Goal: Transaction & Acquisition: Purchase product/service

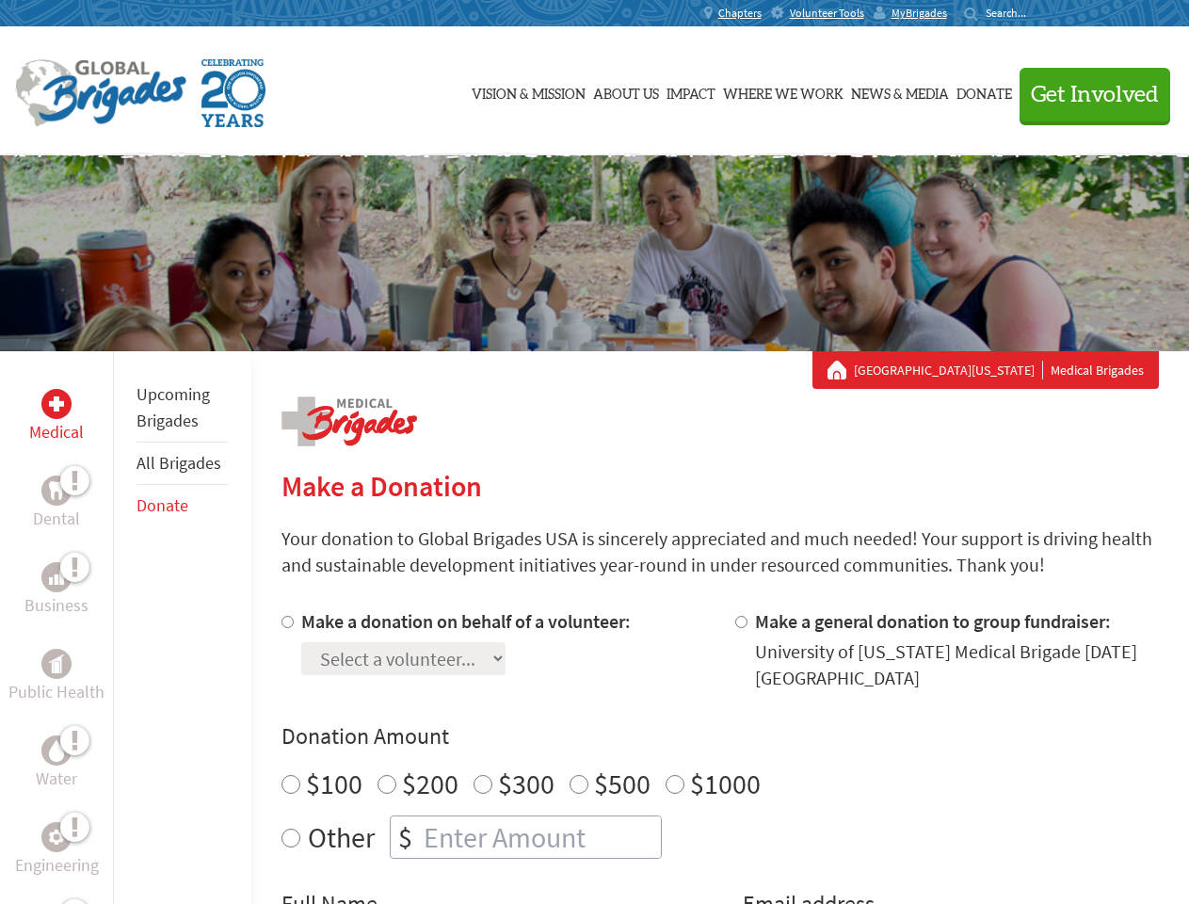
click at [1040, 13] on div "Search for:" at bounding box center [1001, 13] width 75 height 15
click at [1087, 94] on span "Get Involved" at bounding box center [1095, 95] width 128 height 23
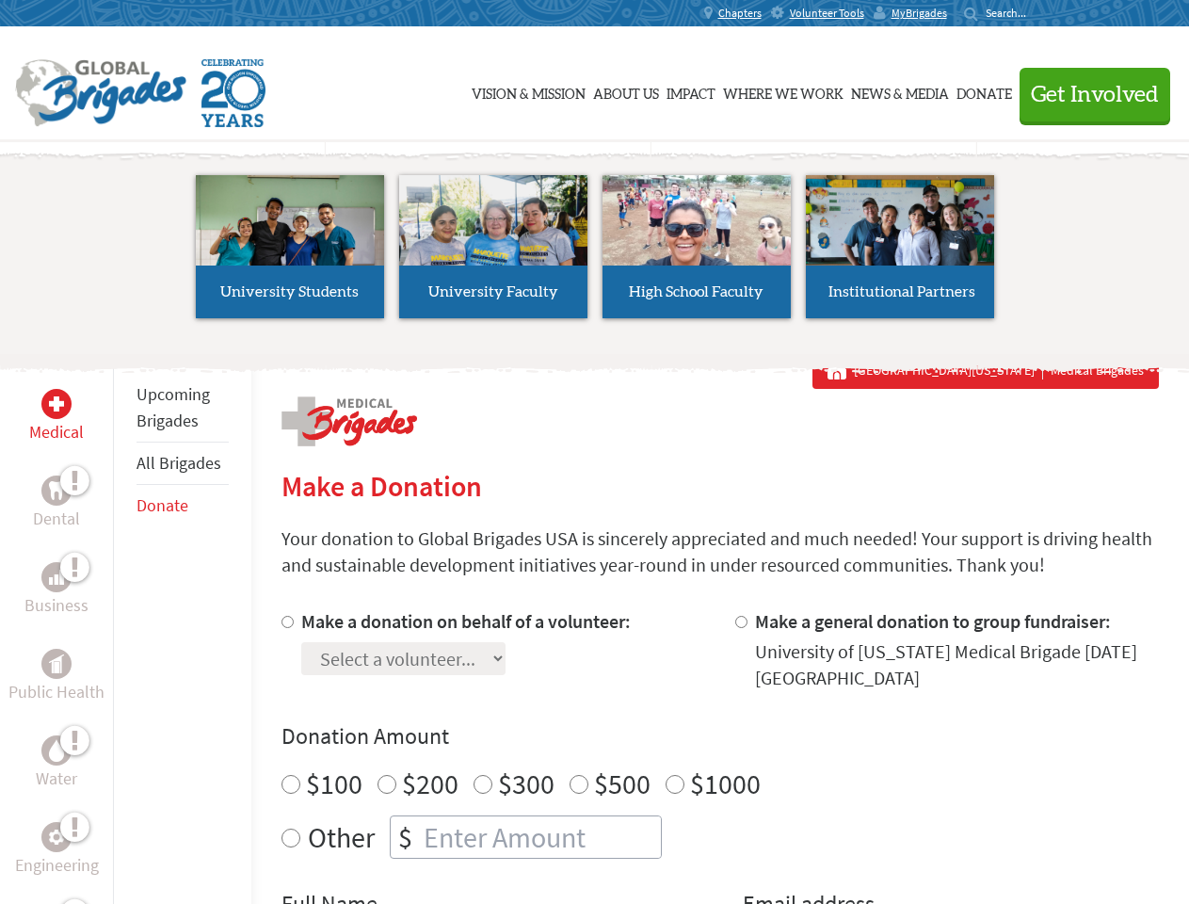
click at [595, 253] on li "High School Faculty" at bounding box center [696, 246] width 203 height 173
click at [124, 627] on div "Upcoming Brigades All Brigades Donate" at bounding box center [182, 803] width 138 height 904
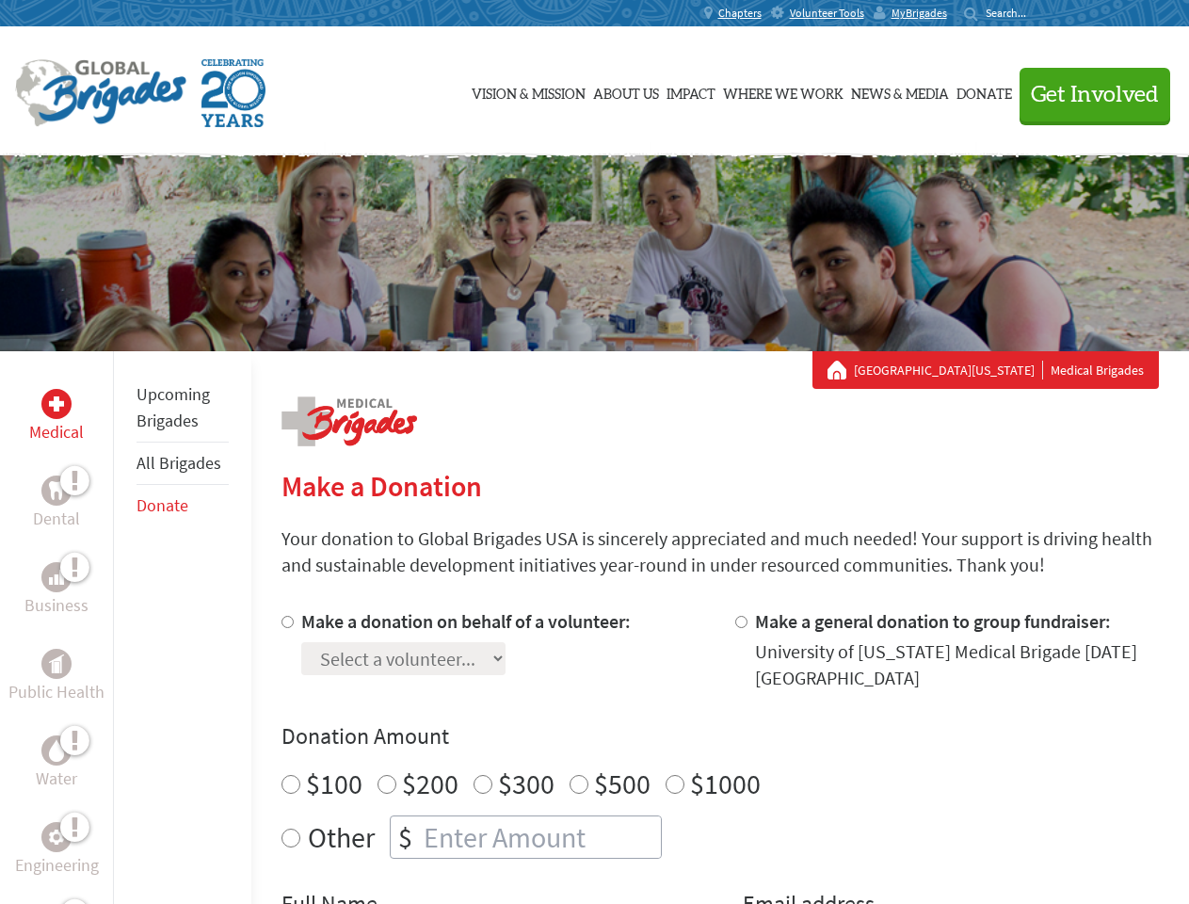
click at [720, 756] on div "Donation Amount $100 $200 $300 $500 $1000 Other $" at bounding box center [721, 789] width 878 height 137
click at [285, 622] on input "Make a donation on behalf of a volunteer:" at bounding box center [288, 622] width 12 height 12
radio input "true"
click at [740, 622] on input "Make a general donation to group fundraiser:" at bounding box center [742, 622] width 12 height 12
radio input "true"
